Goal: Transaction & Acquisition: Obtain resource

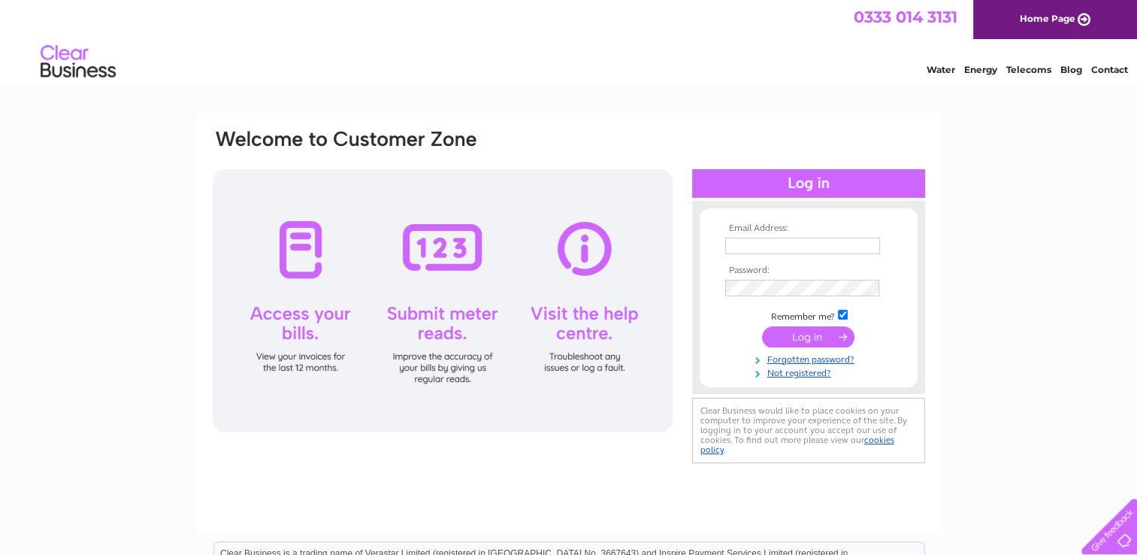
click at [739, 246] on input "text" at bounding box center [802, 245] width 155 height 17
click at [735, 246] on input "text" at bounding box center [803, 246] width 156 height 18
type input "alexajoyeux@hotmail.co.uk"
click at [825, 333] on input "submit" at bounding box center [808, 337] width 92 height 21
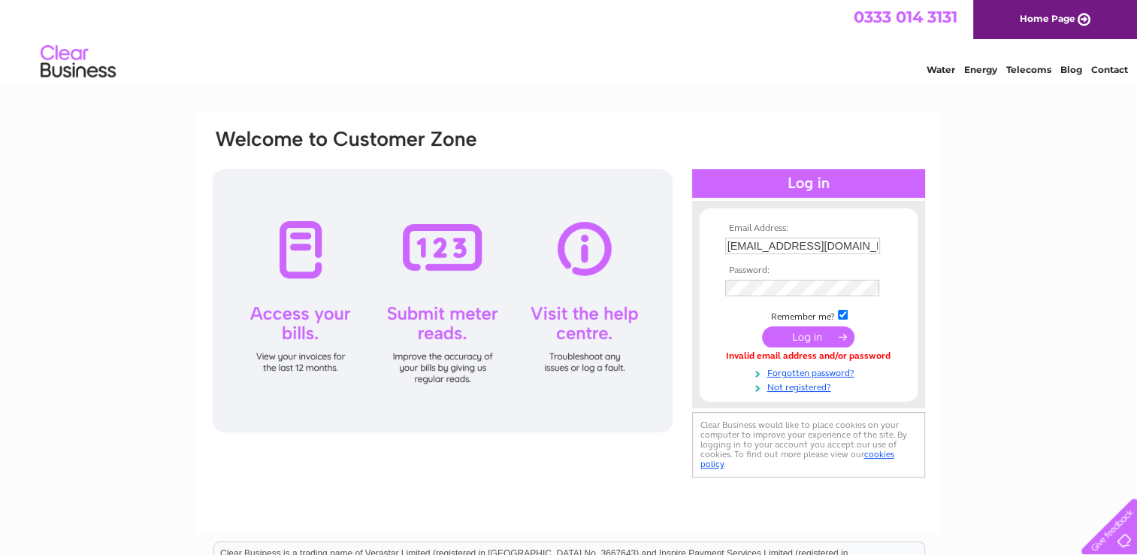
click at [804, 242] on input "alexajoyeux@hotmail.co.uk" at bounding box center [802, 245] width 155 height 17
click at [804, 242] on input "alexajoyeux@hotmail.co.uk" at bounding box center [803, 246] width 156 height 18
type input "madplayltd@gmail.com"
click at [863, 289] on img at bounding box center [869, 289] width 12 height 12
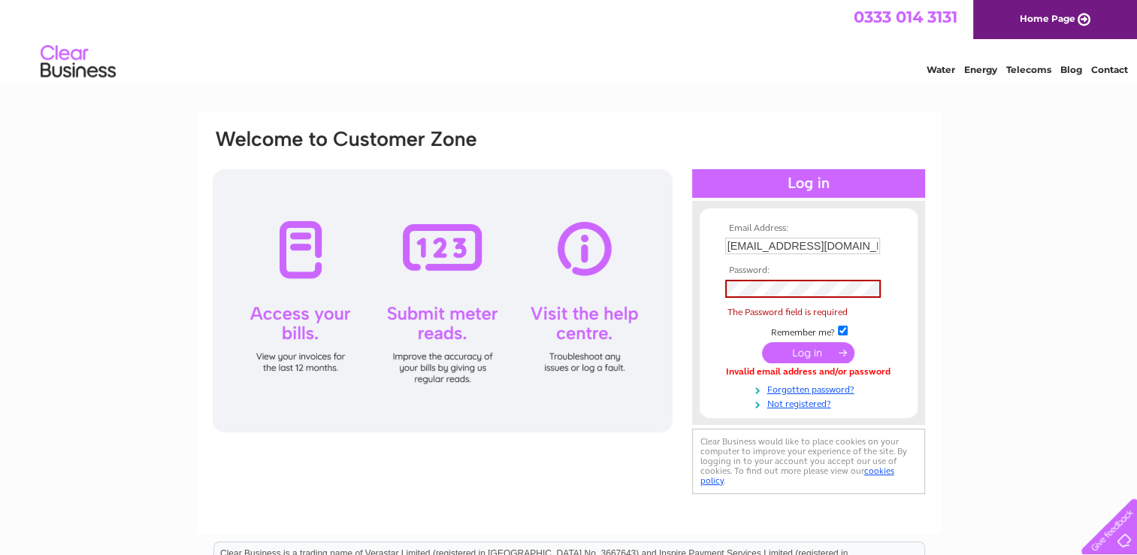
click at [872, 289] on img at bounding box center [869, 289] width 12 height 12
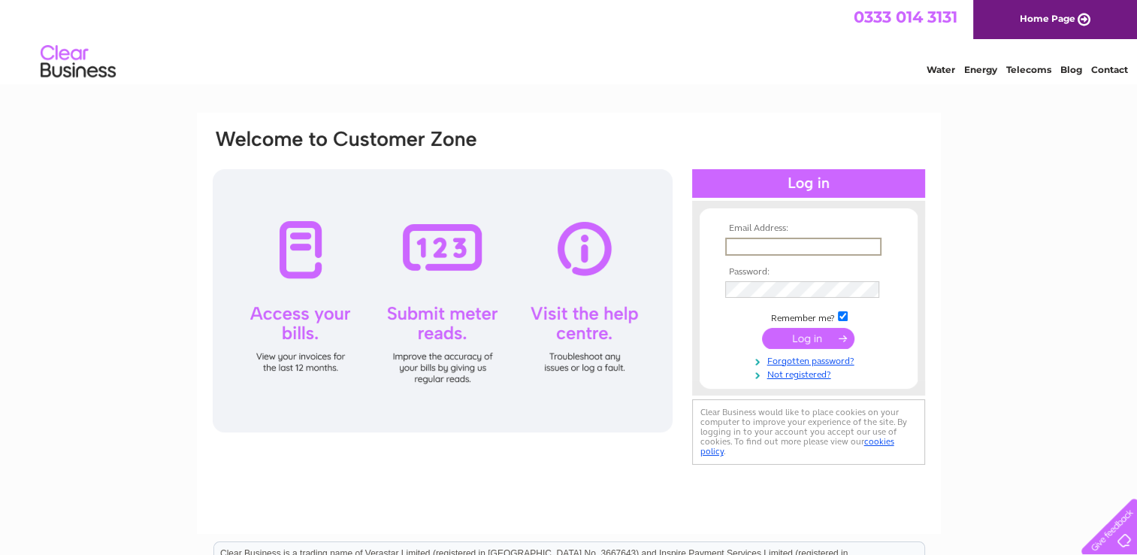
click at [749, 246] on input "text" at bounding box center [803, 246] width 156 height 18
type input "[EMAIL_ADDRESS][DOMAIN_NAME]"
click at [762, 327] on input "submit" at bounding box center [808, 337] width 92 height 21
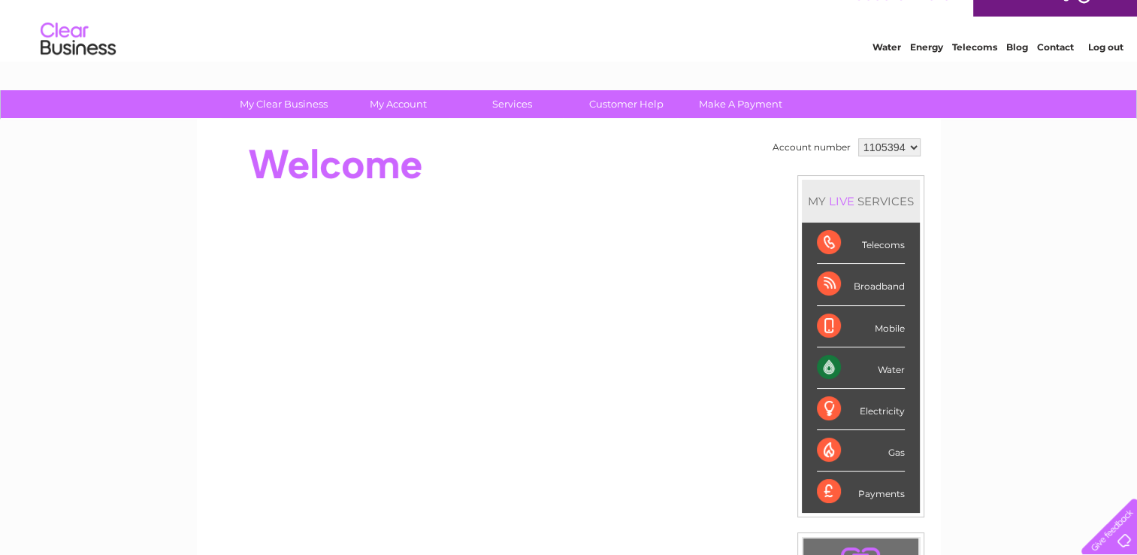
scroll to position [24, 0]
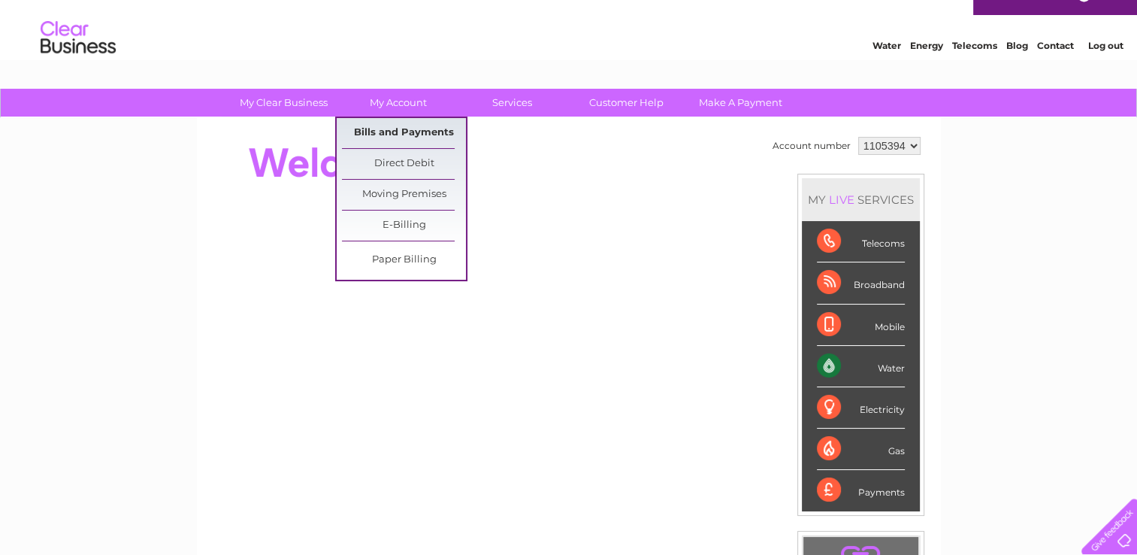
click at [419, 118] on link "Bills and Payments" at bounding box center [404, 133] width 124 height 30
click at [413, 131] on link "Bills and Payments" at bounding box center [404, 133] width 124 height 30
click at [404, 144] on link "Bills and Payments" at bounding box center [404, 133] width 124 height 30
click at [404, 131] on link "Bills and Payments" at bounding box center [404, 133] width 124 height 30
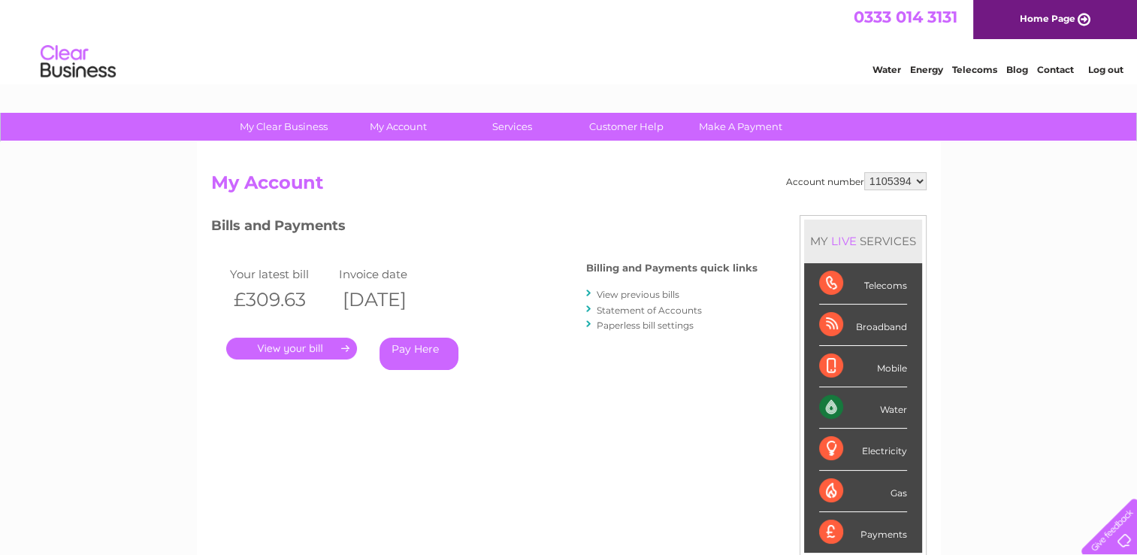
click at [330, 348] on link "." at bounding box center [291, 348] width 131 height 22
click at [662, 289] on link "View previous bills" at bounding box center [638, 294] width 83 height 11
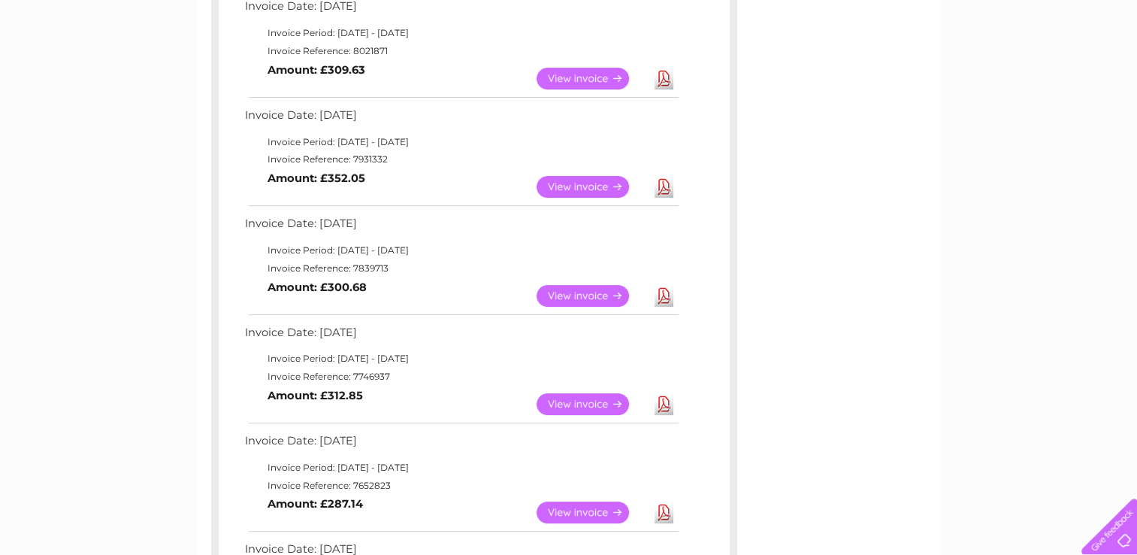
scroll to position [295, 0]
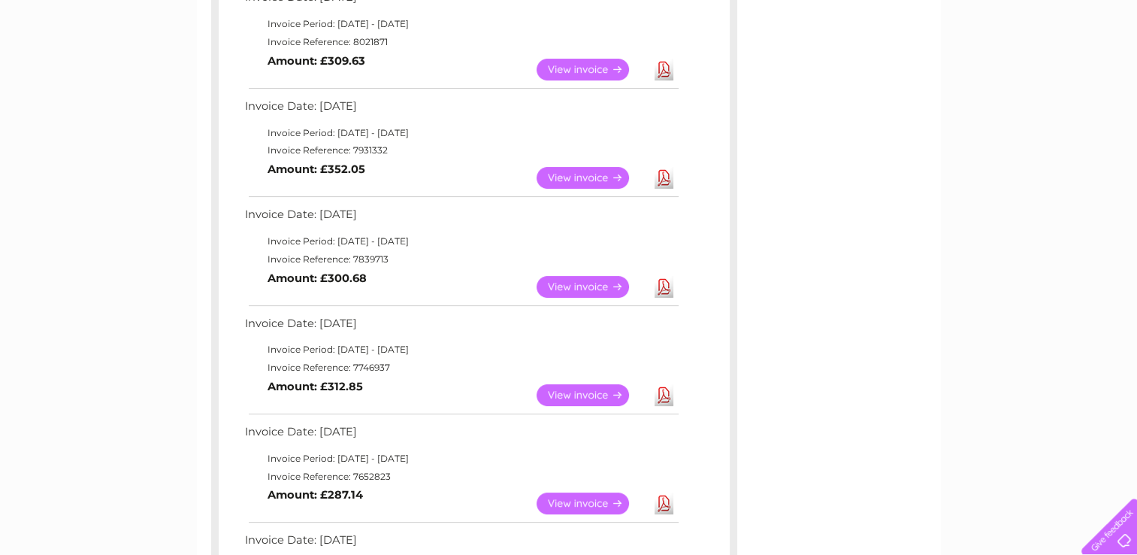
click at [659, 395] on link "Download" at bounding box center [663, 395] width 19 height 22
click at [665, 288] on link "Download" at bounding box center [663, 287] width 19 height 22
click at [664, 174] on link "Download" at bounding box center [663, 178] width 19 height 22
